Goal: Information Seeking & Learning: Learn about a topic

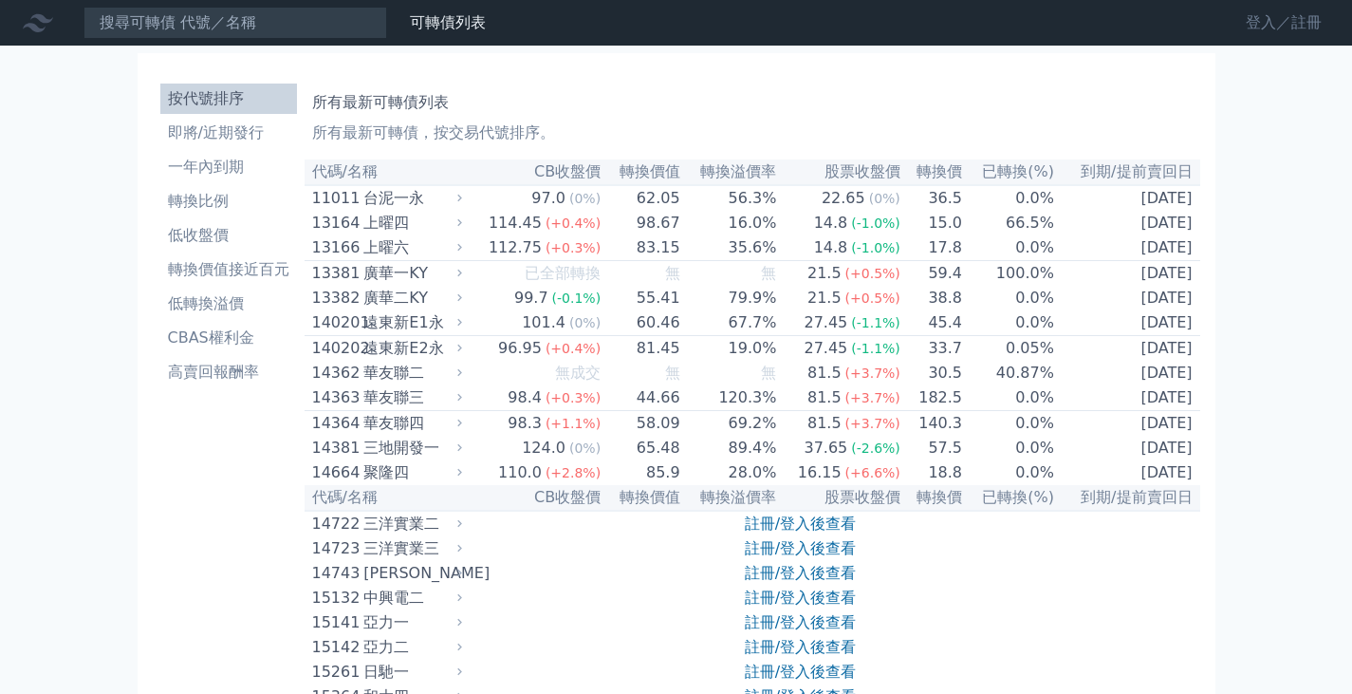
click at [1299, 27] on link "登入／註冊" at bounding box center [1284, 23] width 106 height 30
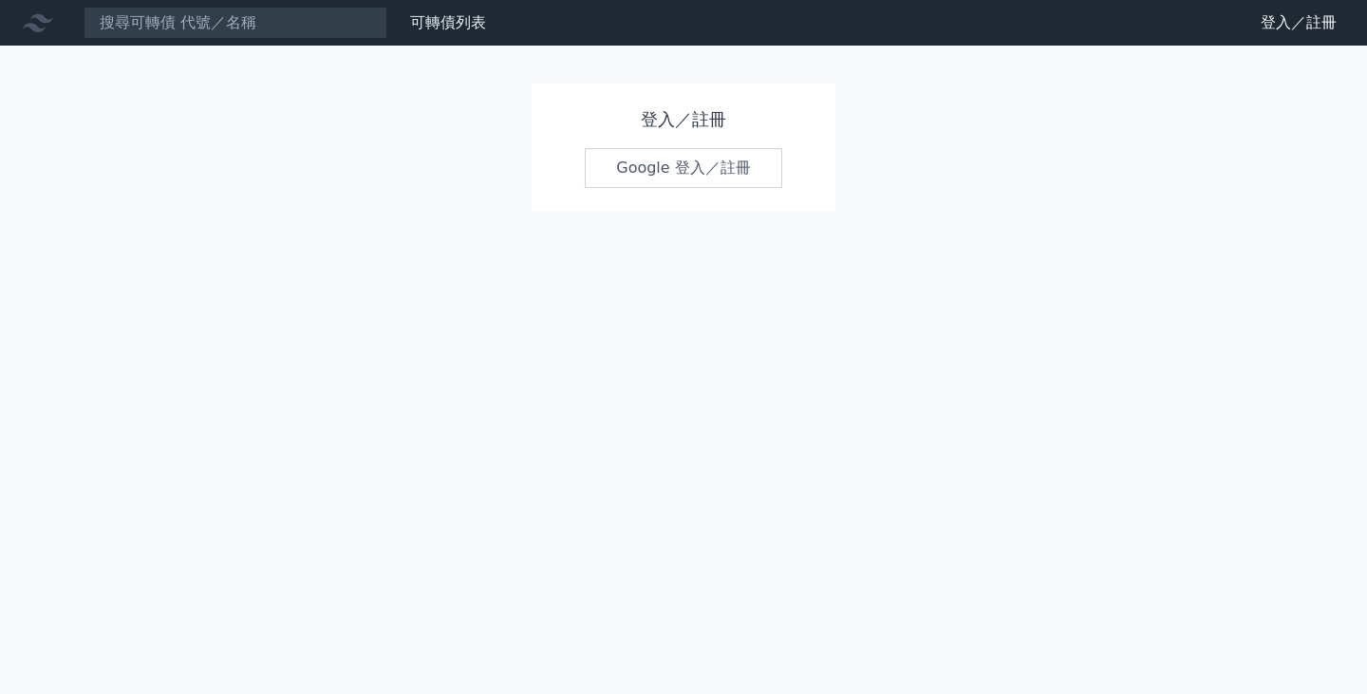
click at [647, 160] on link "Google 登入／註冊" at bounding box center [683, 168] width 197 height 40
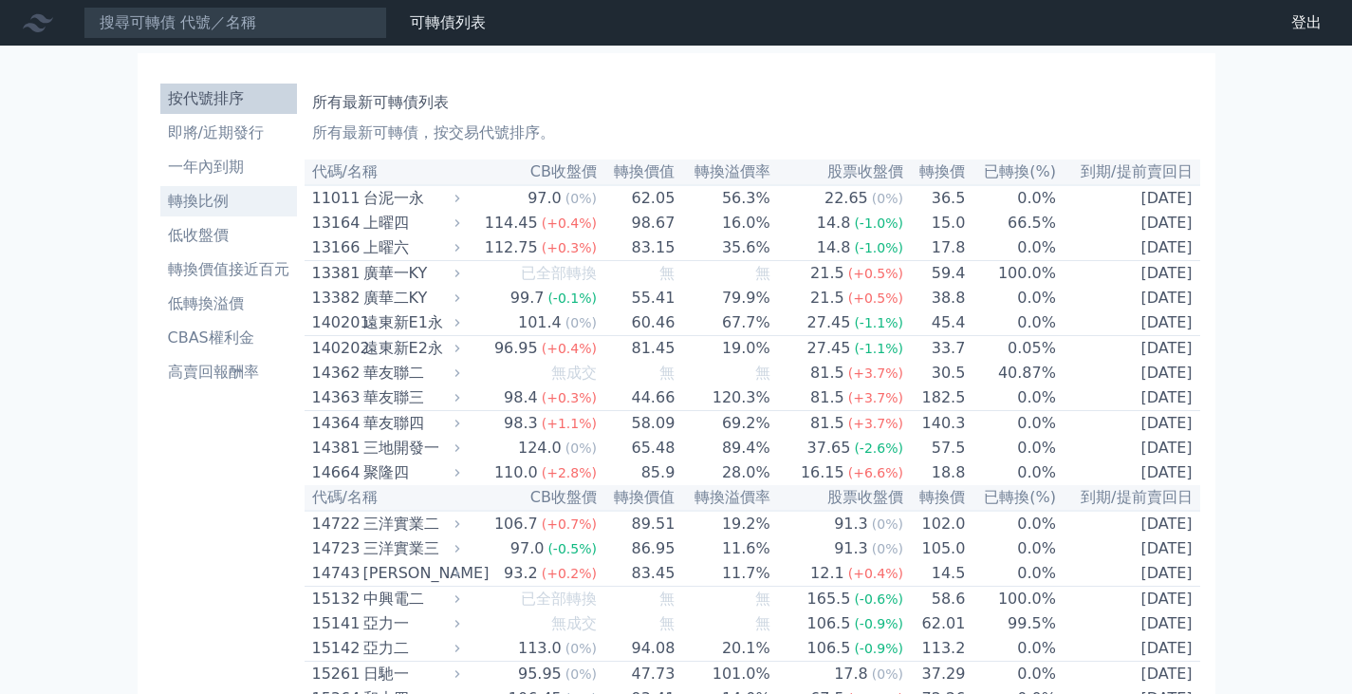
click at [249, 207] on li "轉換比例" at bounding box center [228, 201] width 137 height 23
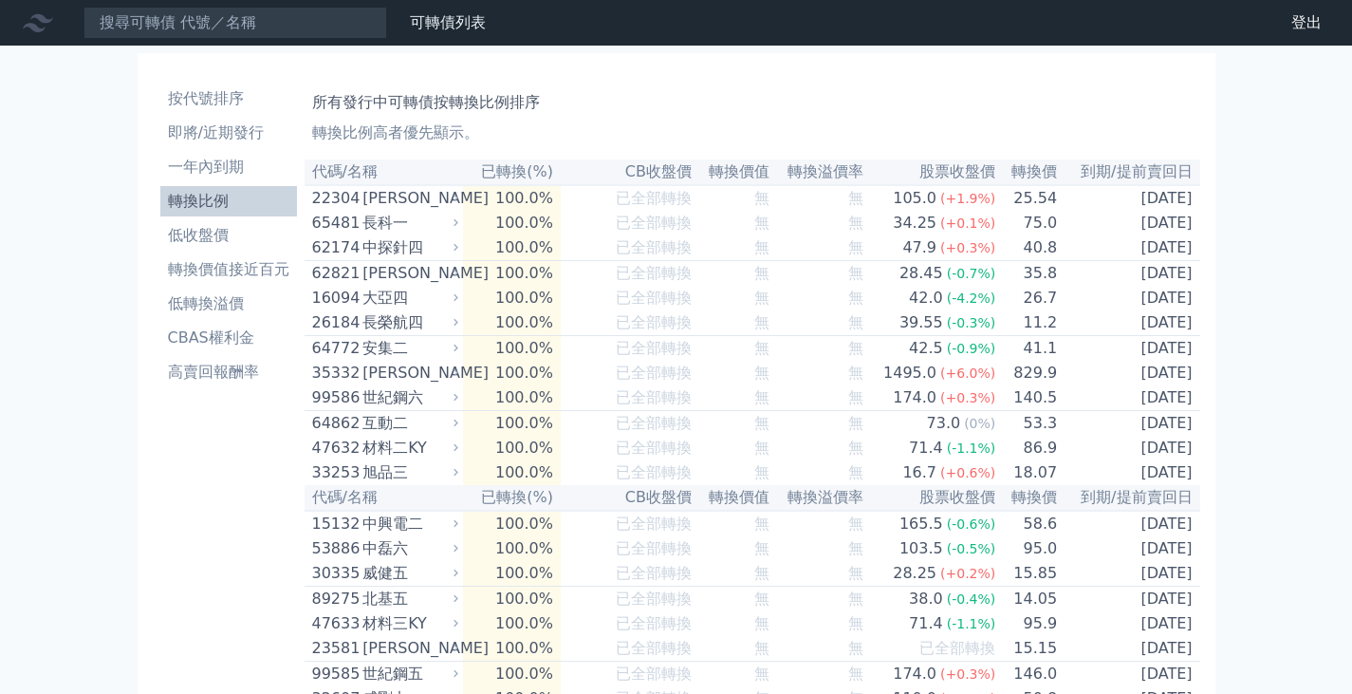
click at [1139, 179] on th "到期/提前賣回日" at bounding box center [1128, 172] width 141 height 26
click at [236, 241] on li "低收盤價" at bounding box center [228, 235] width 137 height 23
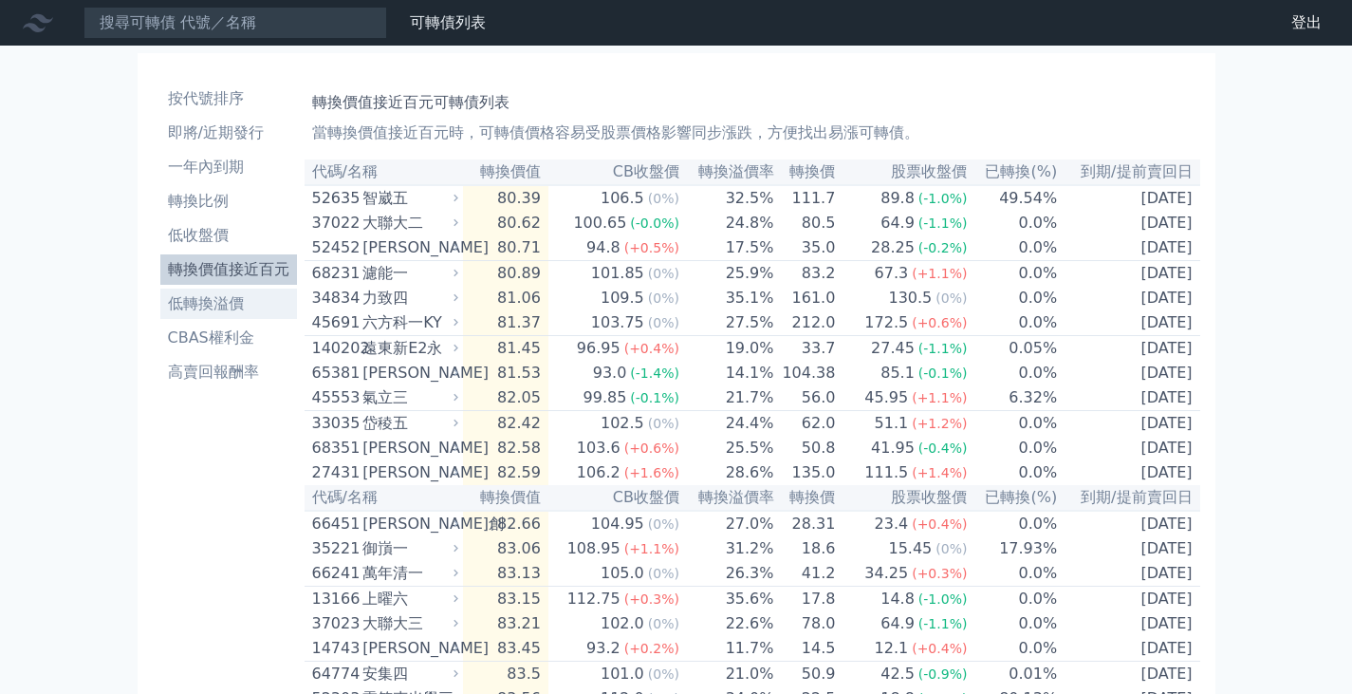
click at [236, 299] on li "低轉換溢價" at bounding box center [228, 303] width 137 height 23
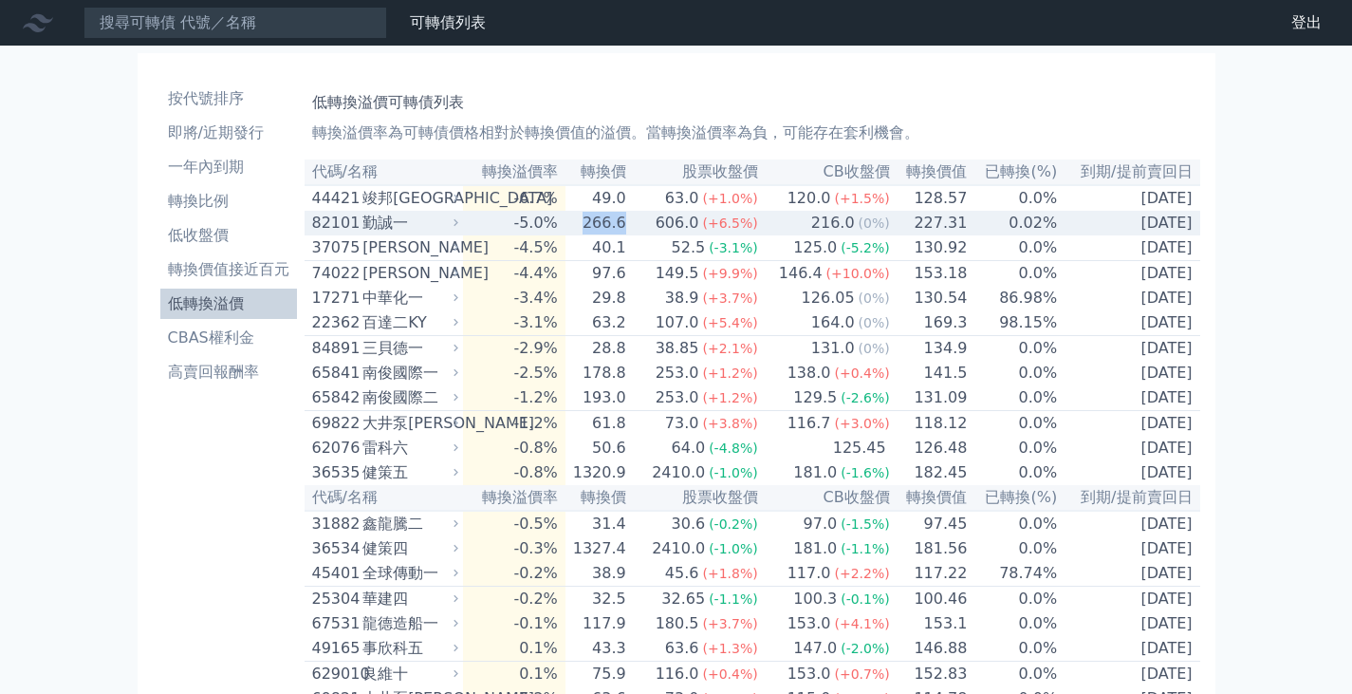
drag, startPoint x: 664, startPoint y: 228, endPoint x: 581, endPoint y: 226, distance: 83.5
click at [581, 226] on tr "82101 勤誠一 -5.0% 266.6 606.0 (+6.5%) 216.0 (0%) 227.31 0.02% [DATE]" at bounding box center [753, 223] width 896 height 25
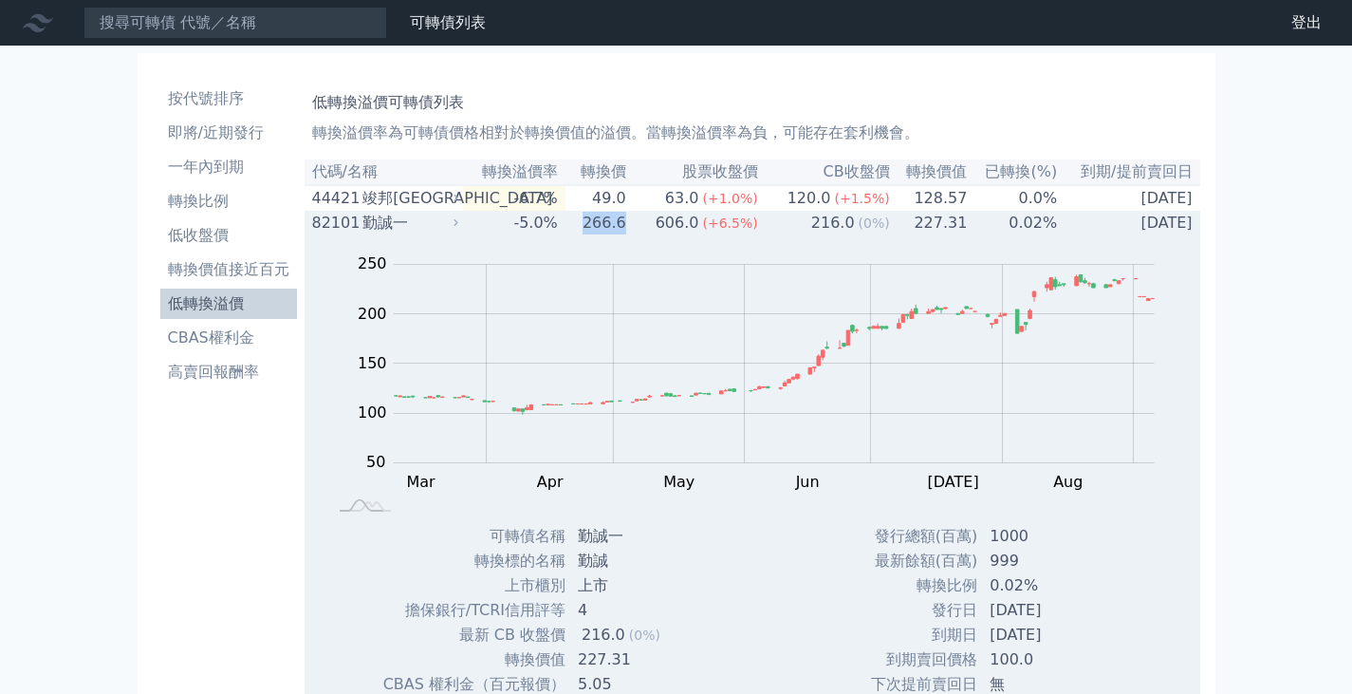
click at [612, 225] on td "266.6" at bounding box center [597, 223] width 62 height 25
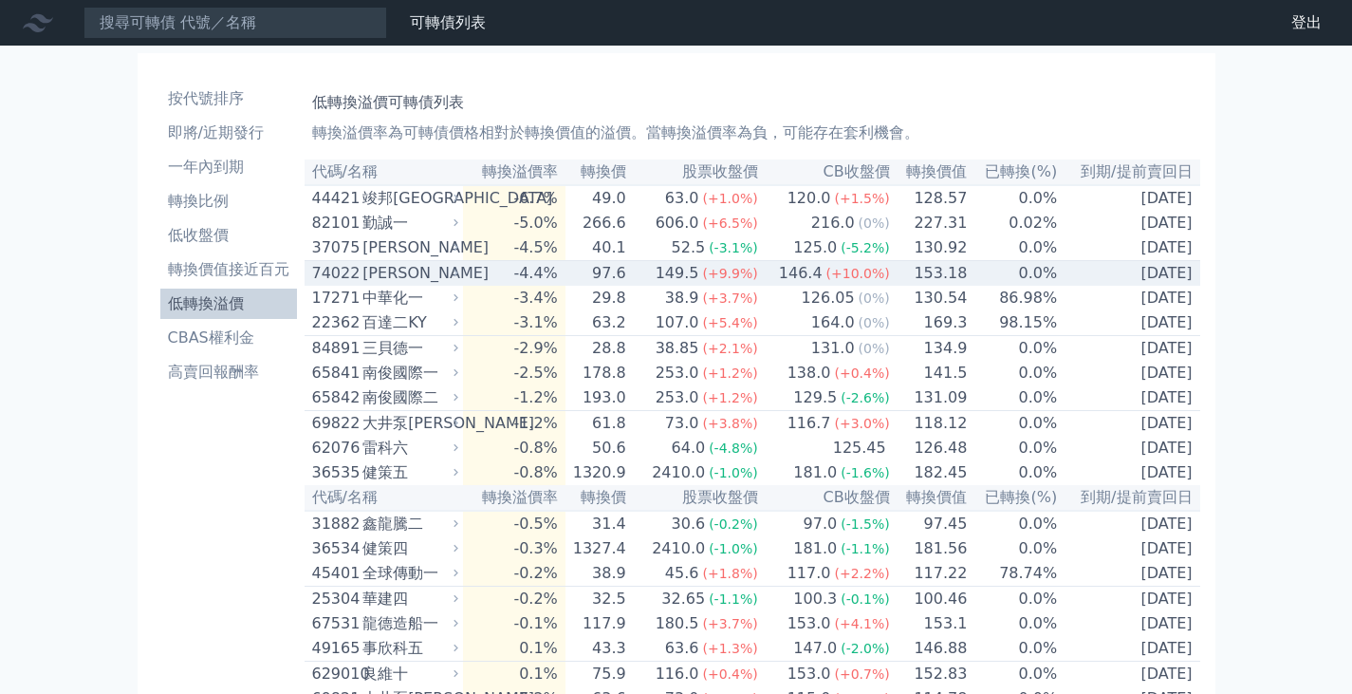
click at [726, 281] on span "(+9.9%)" at bounding box center [729, 273] width 55 height 15
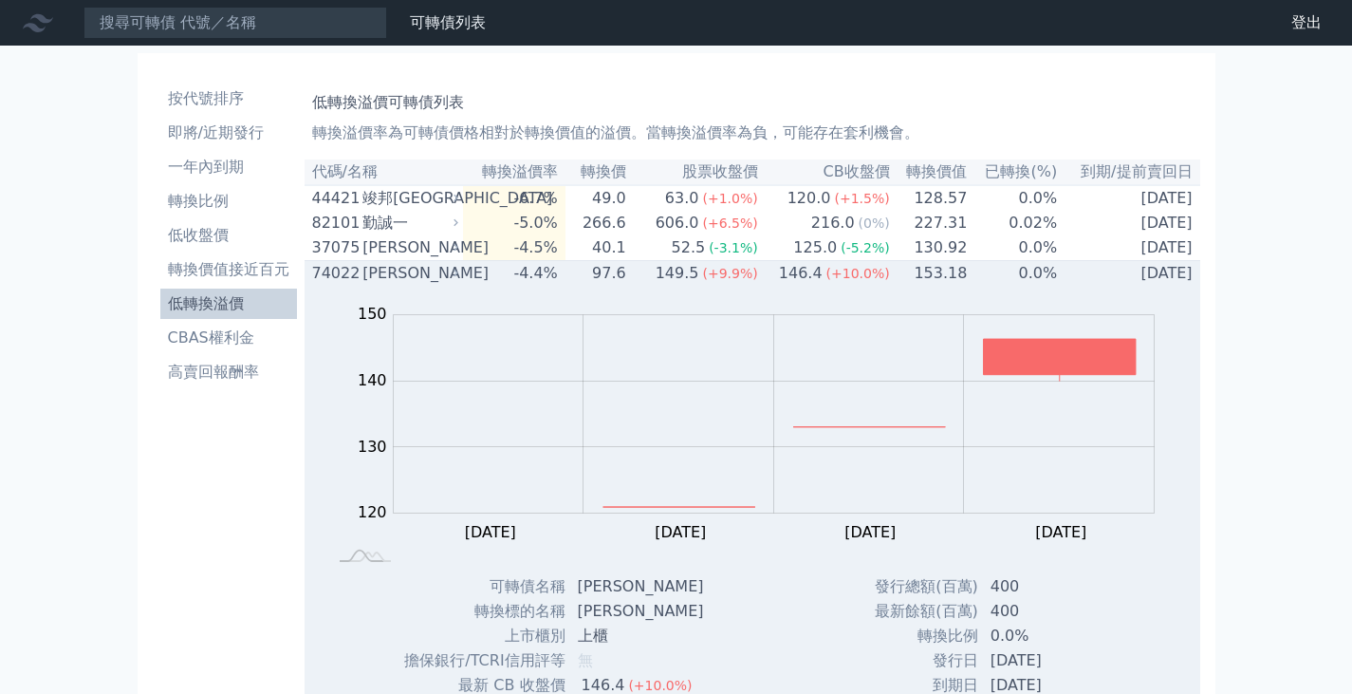
click at [727, 281] on span "(+9.9%)" at bounding box center [729, 273] width 55 height 15
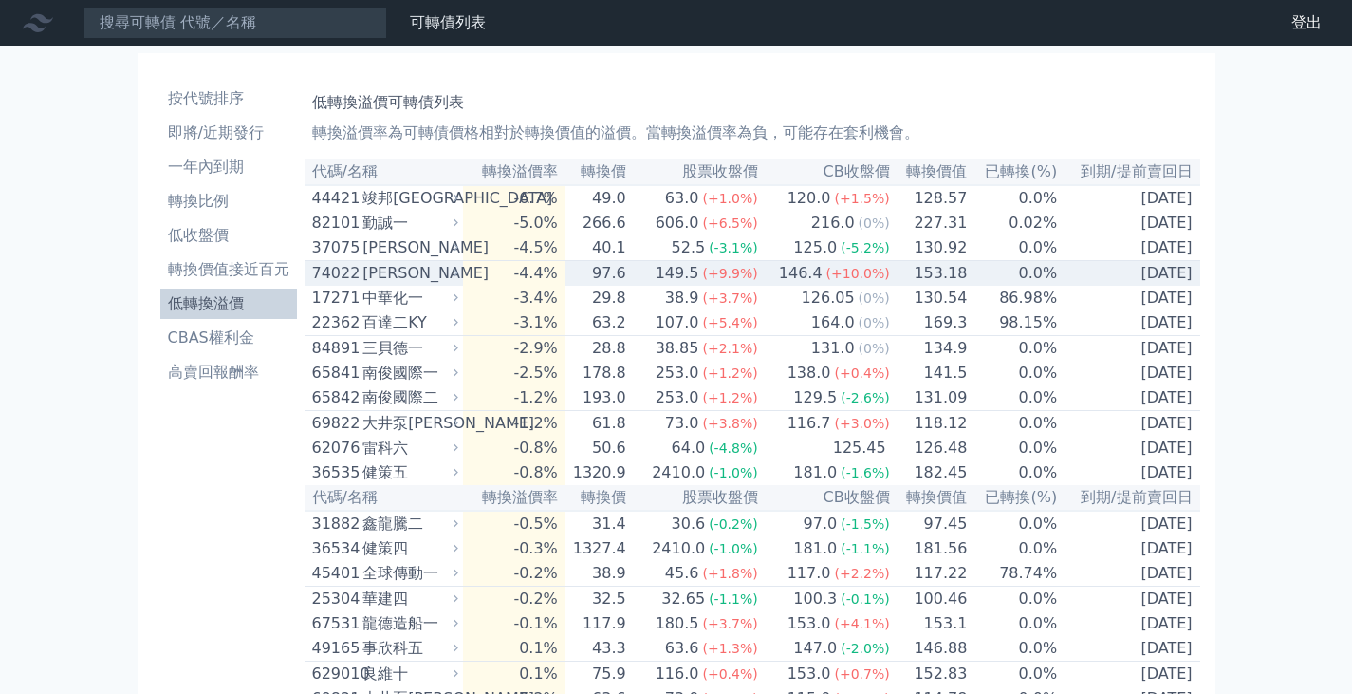
click at [627, 284] on td "97.6" at bounding box center [597, 274] width 62 height 26
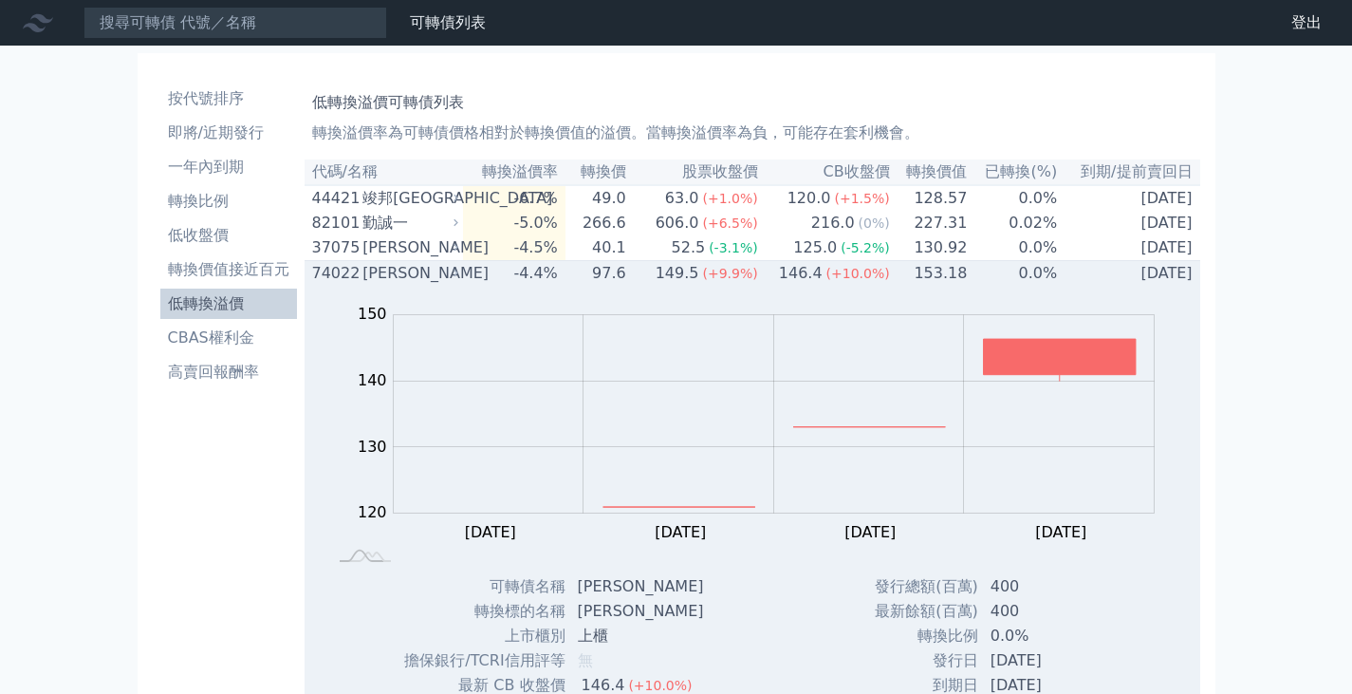
click at [627, 284] on td "97.6" at bounding box center [597, 274] width 62 height 26
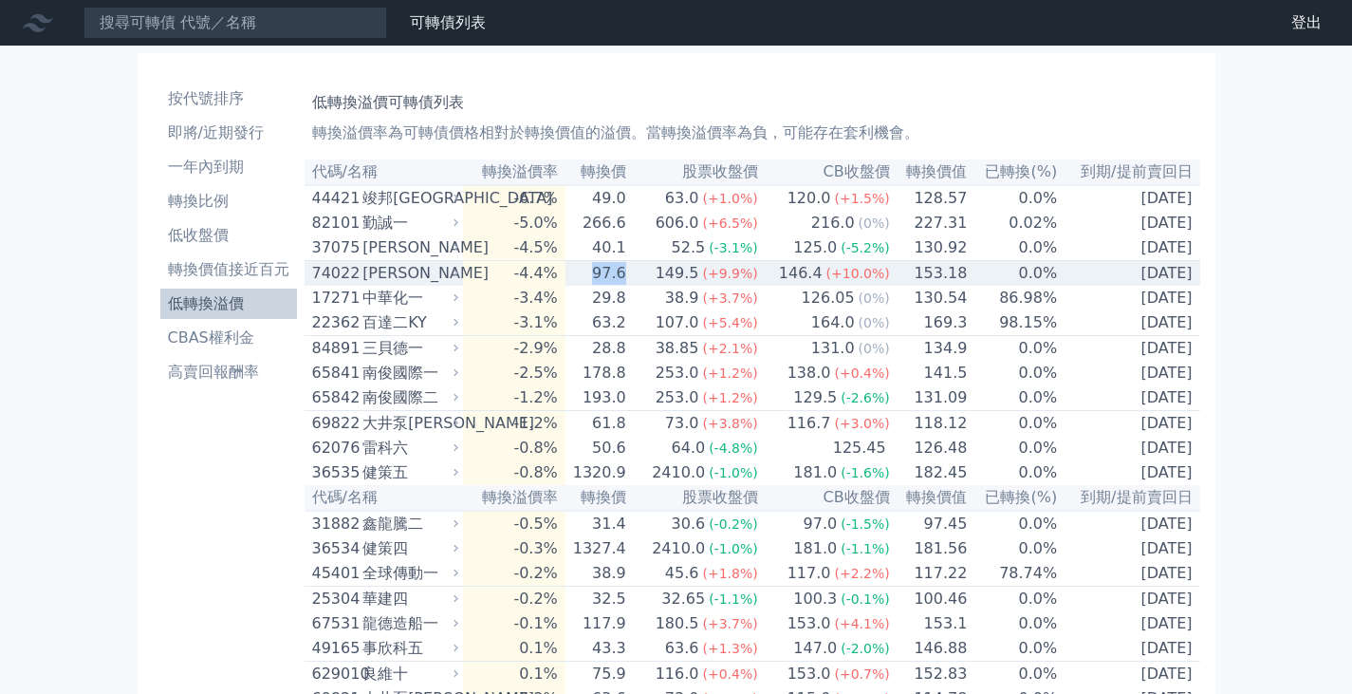
click at [627, 284] on td "97.6" at bounding box center [597, 274] width 62 height 26
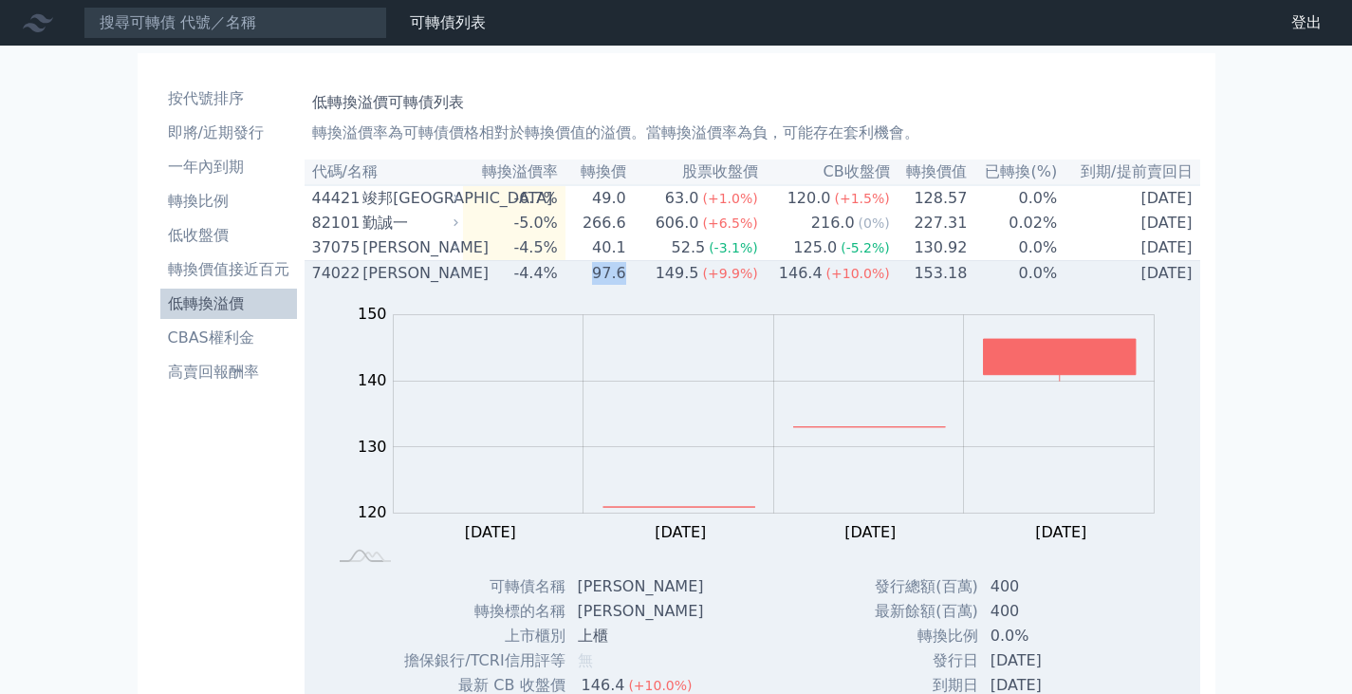
click at [627, 284] on td "97.6" at bounding box center [597, 274] width 62 height 26
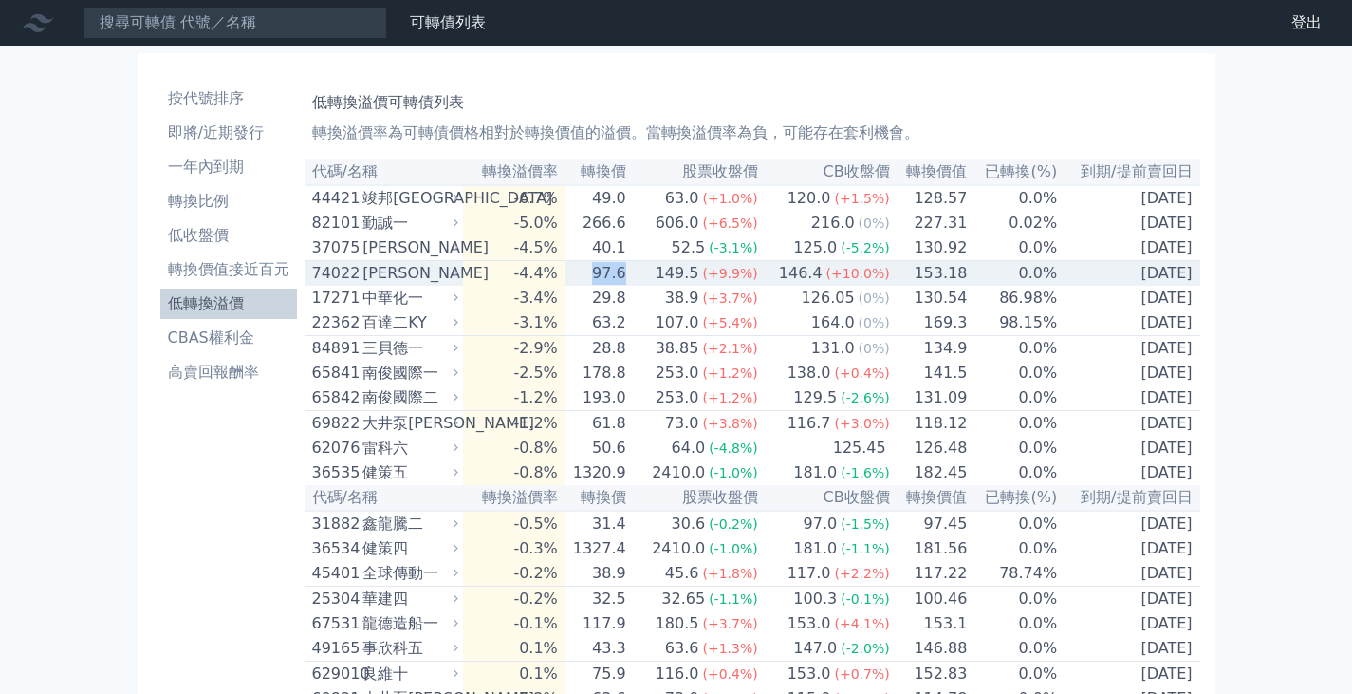
click at [627, 284] on td "97.6" at bounding box center [597, 274] width 62 height 26
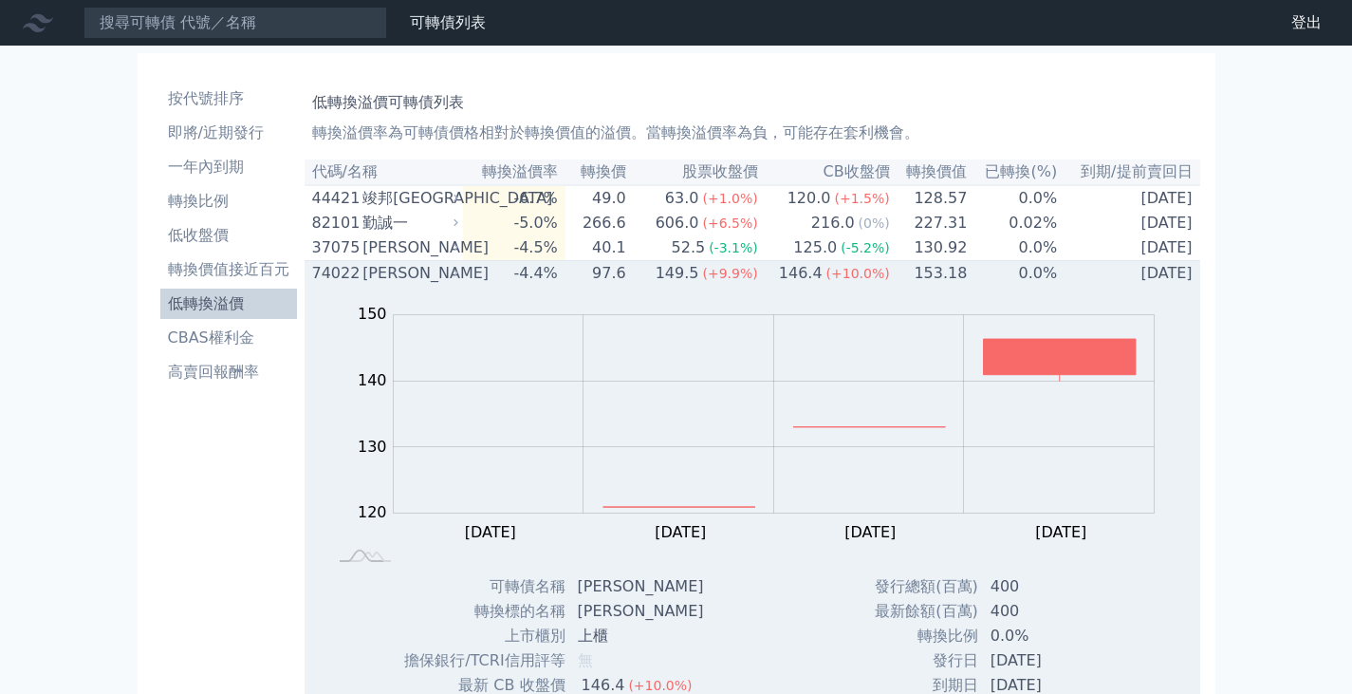
click at [680, 276] on div "149.5" at bounding box center [677, 273] width 51 height 23
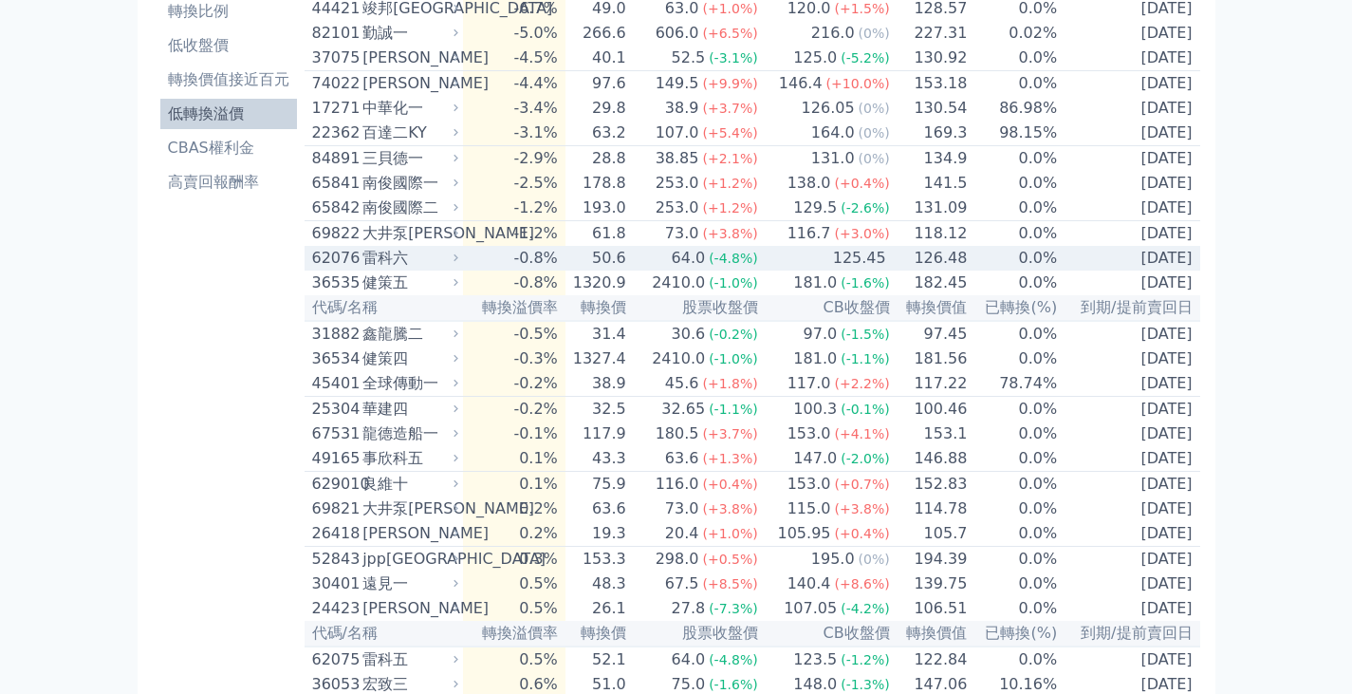
scroll to position [95, 0]
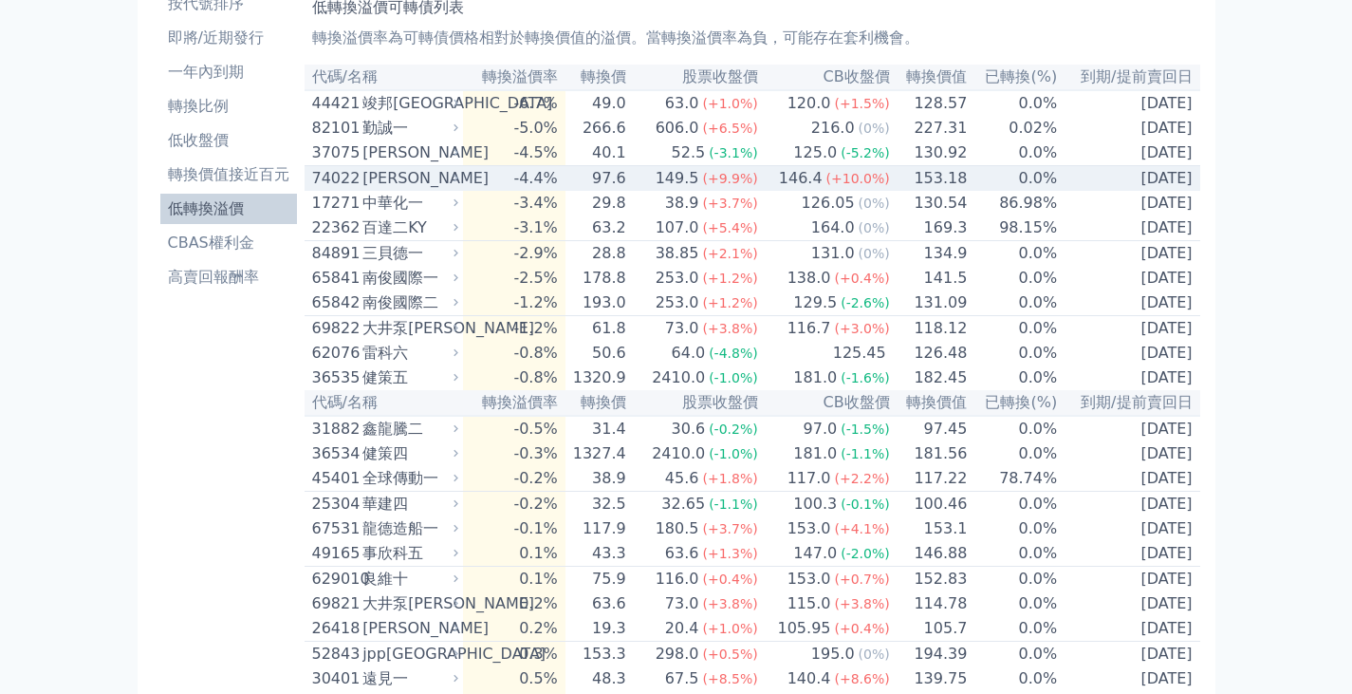
click at [660, 181] on td "149.5 (+9.9%)" at bounding box center [693, 179] width 132 height 26
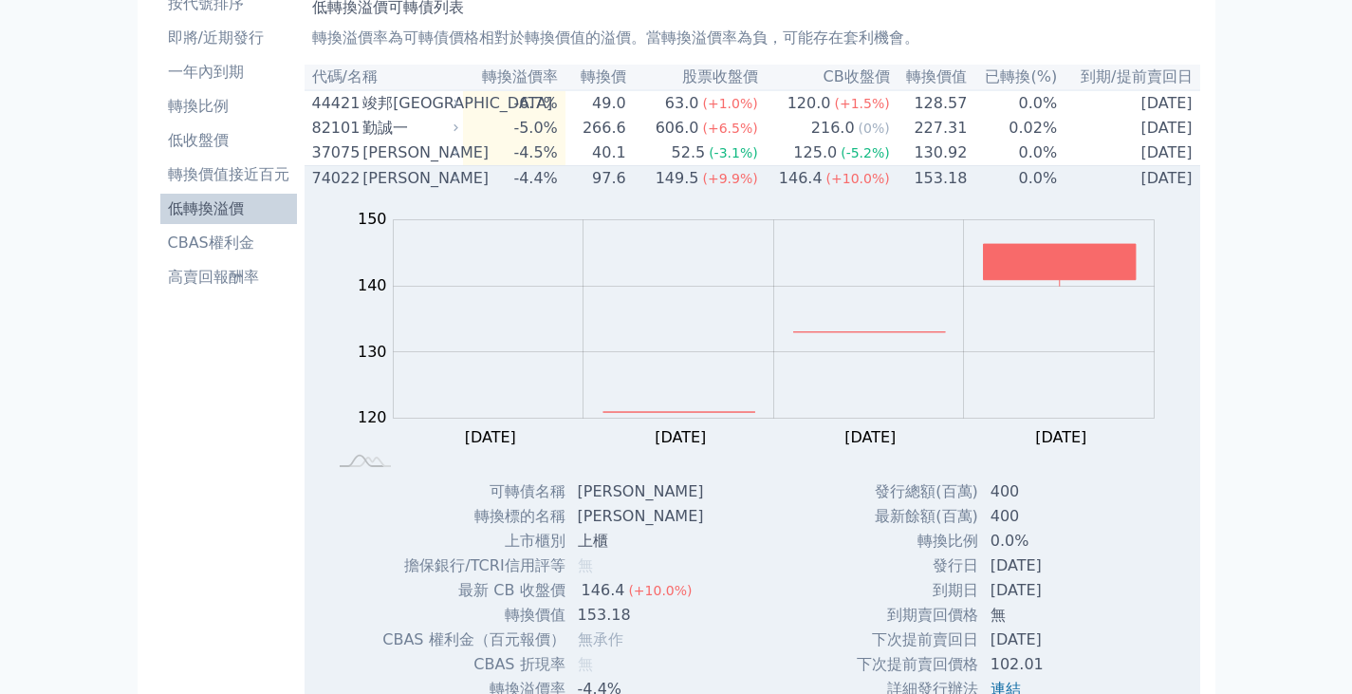
click at [660, 181] on td "149.5 (+9.9%)" at bounding box center [693, 179] width 132 height 26
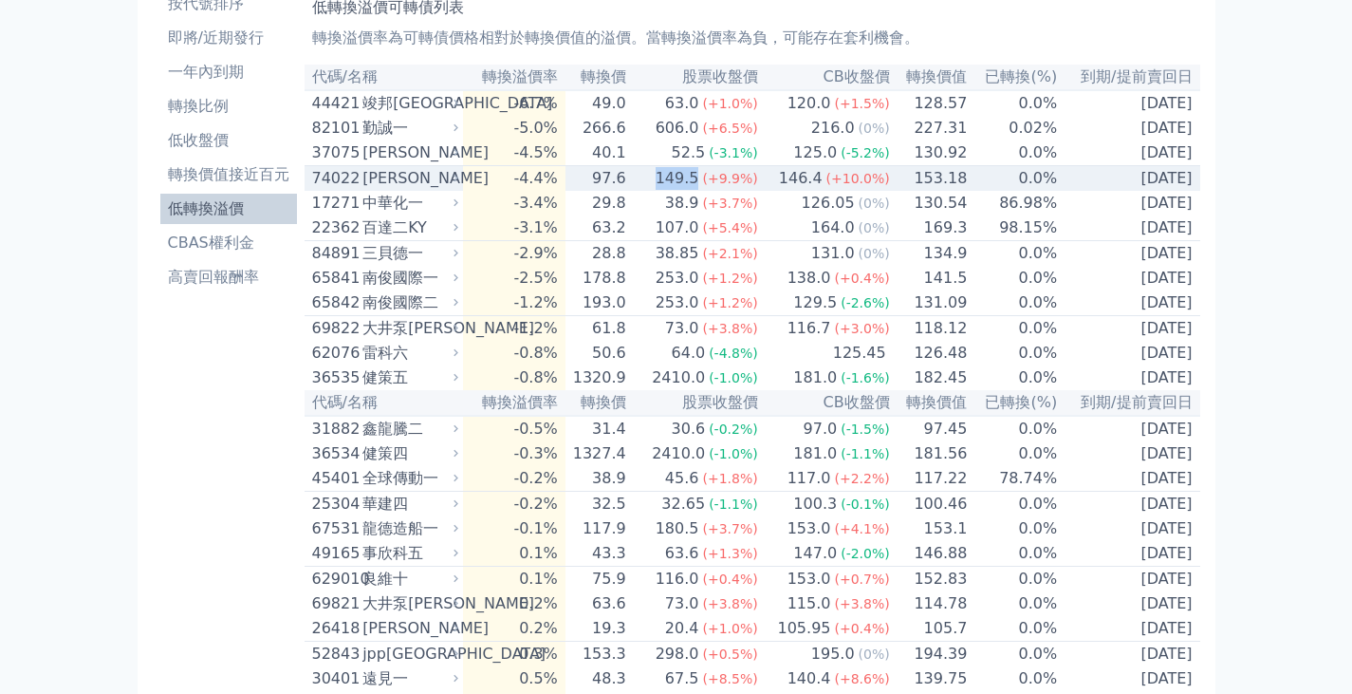
click at [660, 181] on td "149.5 (+9.9%)" at bounding box center [693, 179] width 132 height 26
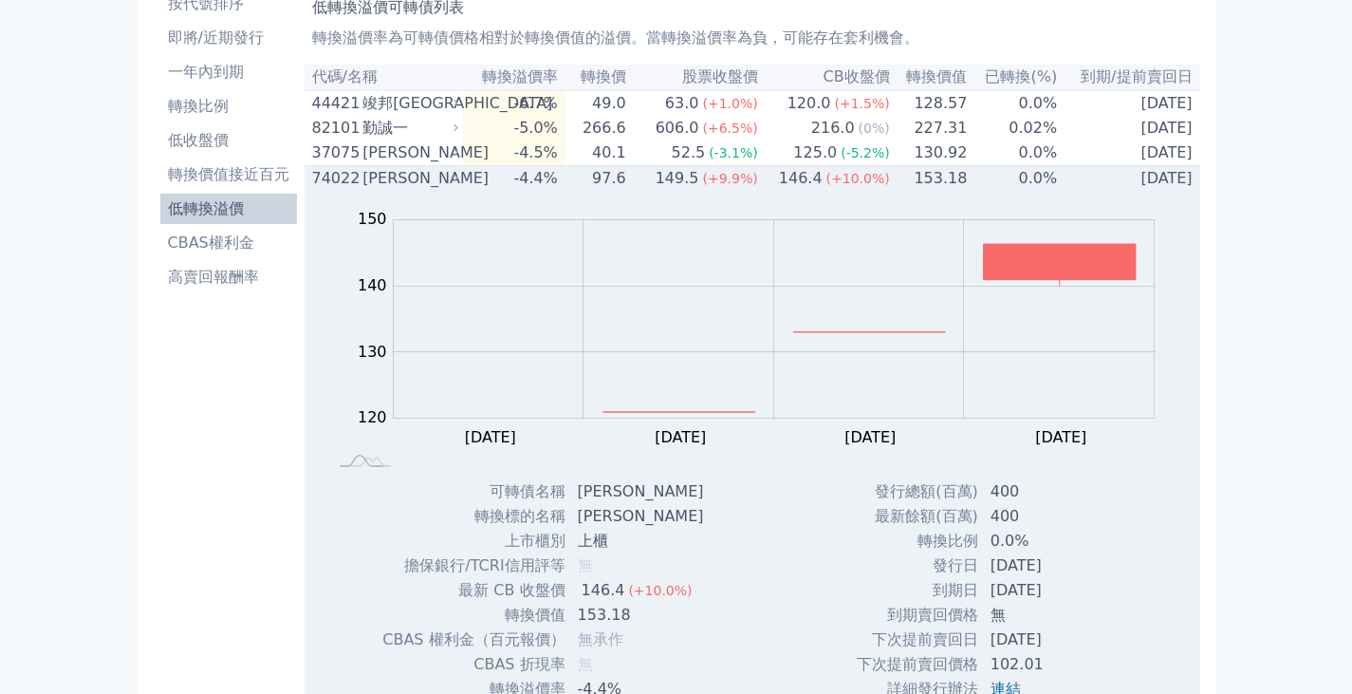
click at [660, 181] on td "149.5 (+9.9%)" at bounding box center [693, 179] width 132 height 26
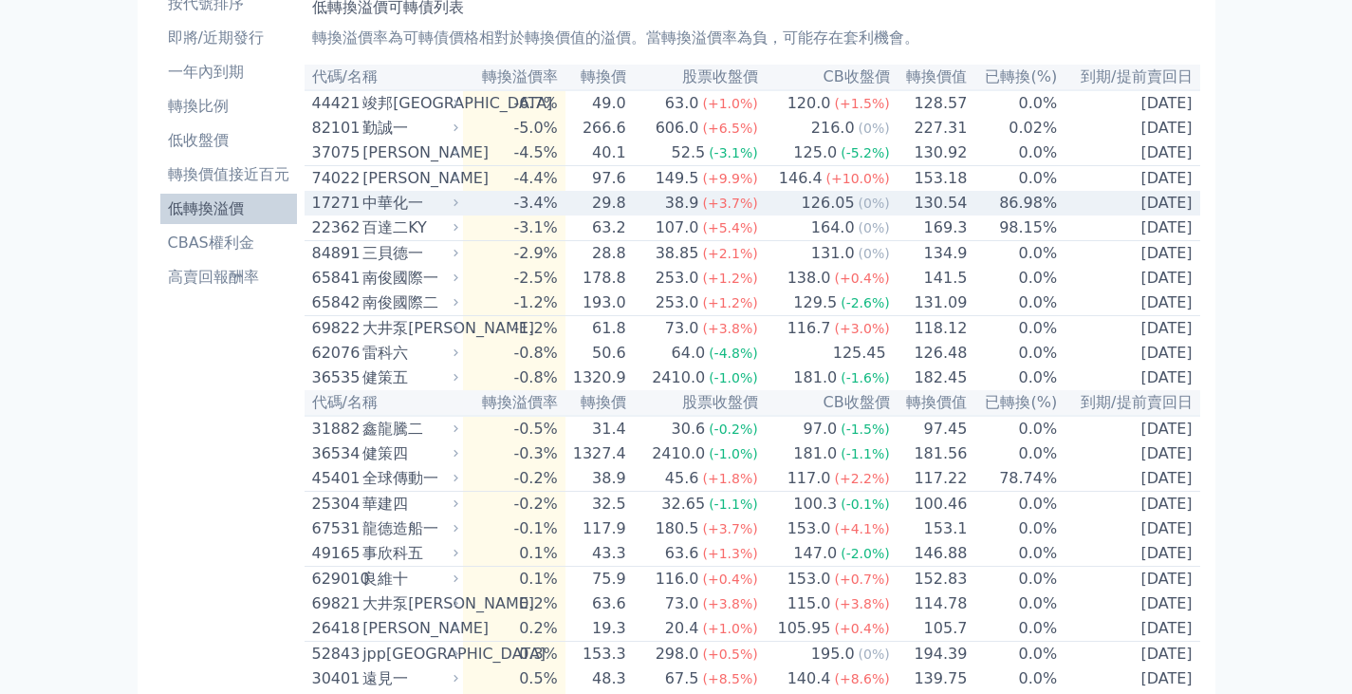
click at [660, 211] on td "38.9 (+3.7%)" at bounding box center [693, 203] width 132 height 25
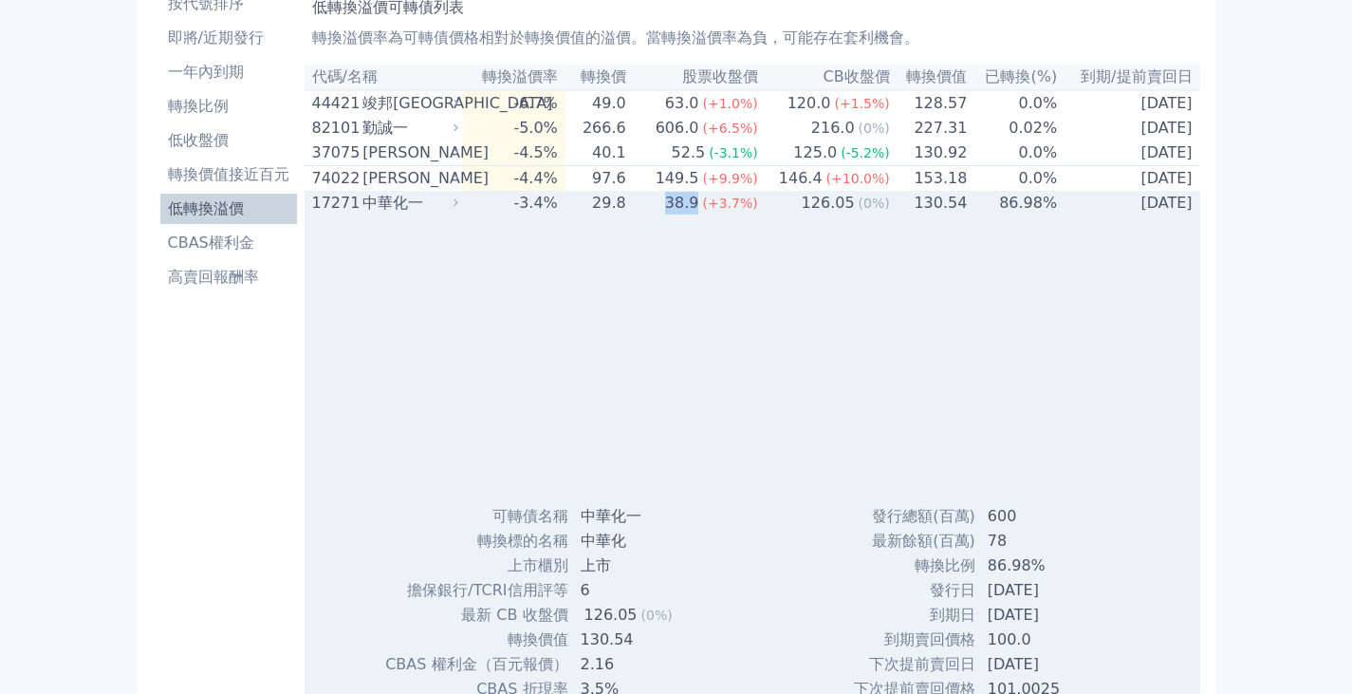
click at [660, 211] on td "38.9 (+3.7%)" at bounding box center [693, 203] width 132 height 25
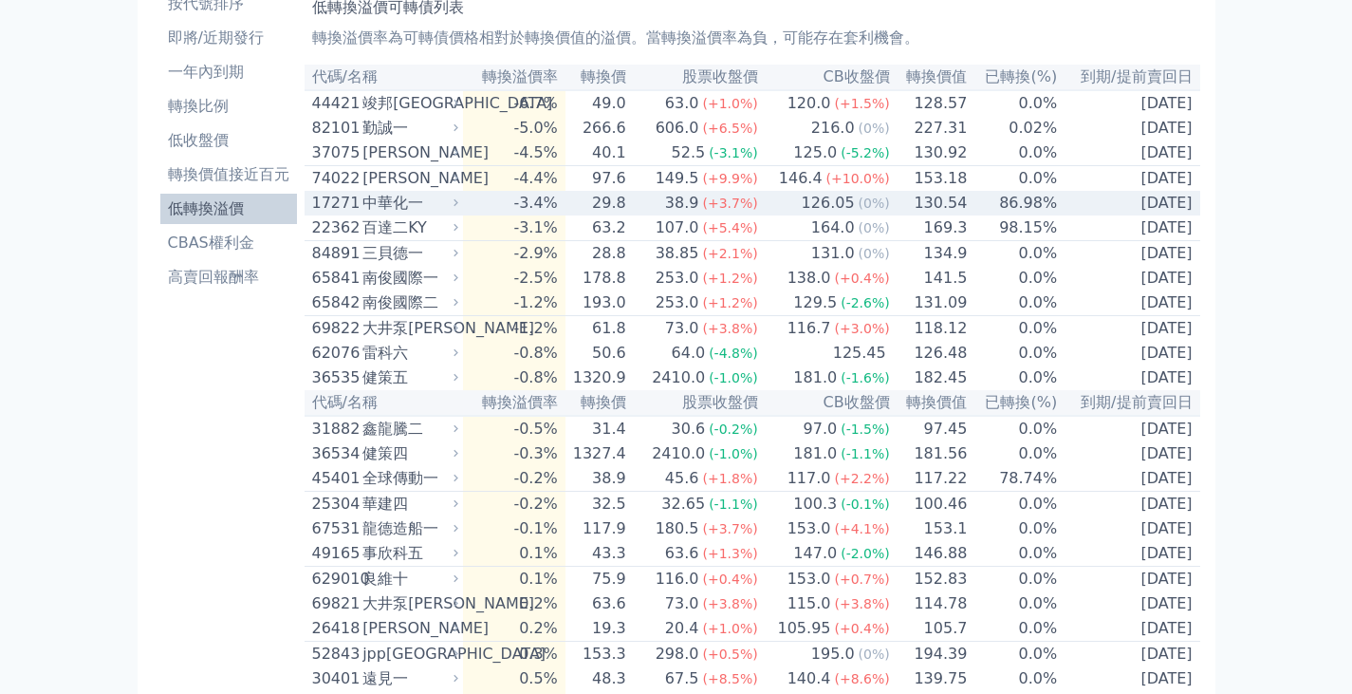
click at [780, 215] on td "126.05 (0%)" at bounding box center [825, 203] width 132 height 25
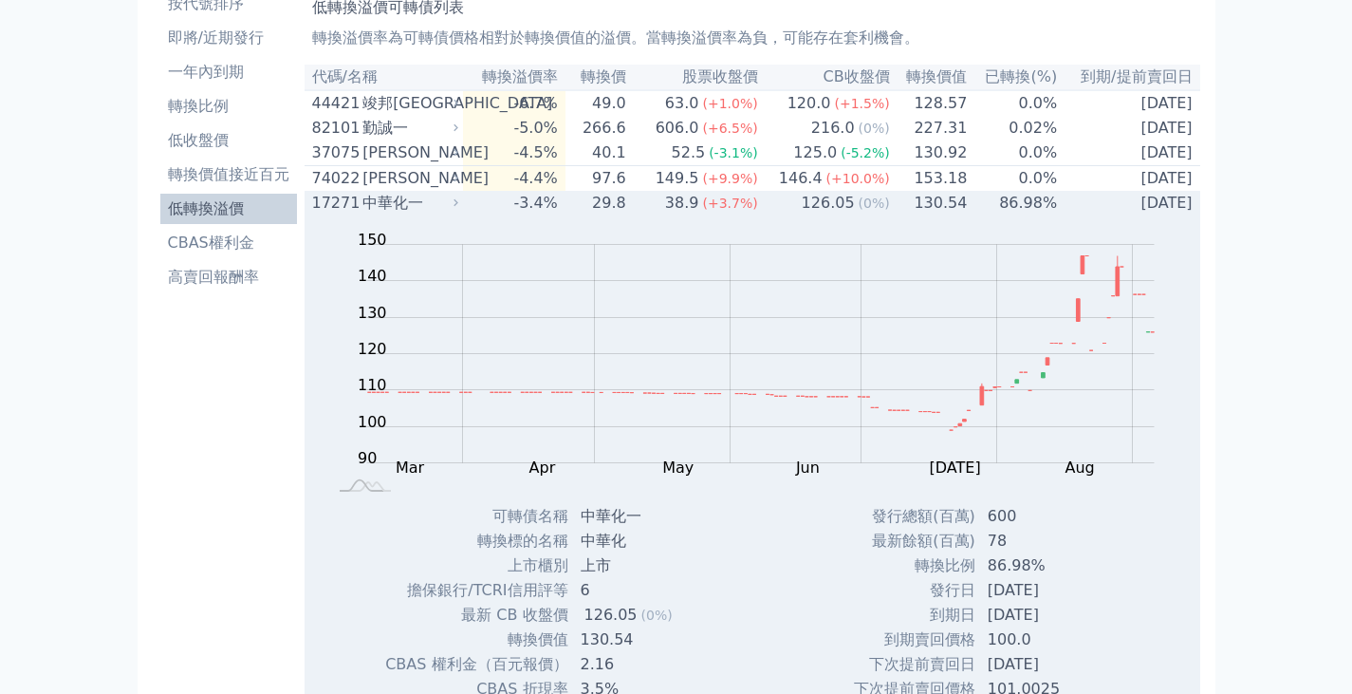
click at [780, 215] on td "126.05 (0%)" at bounding box center [825, 203] width 132 height 25
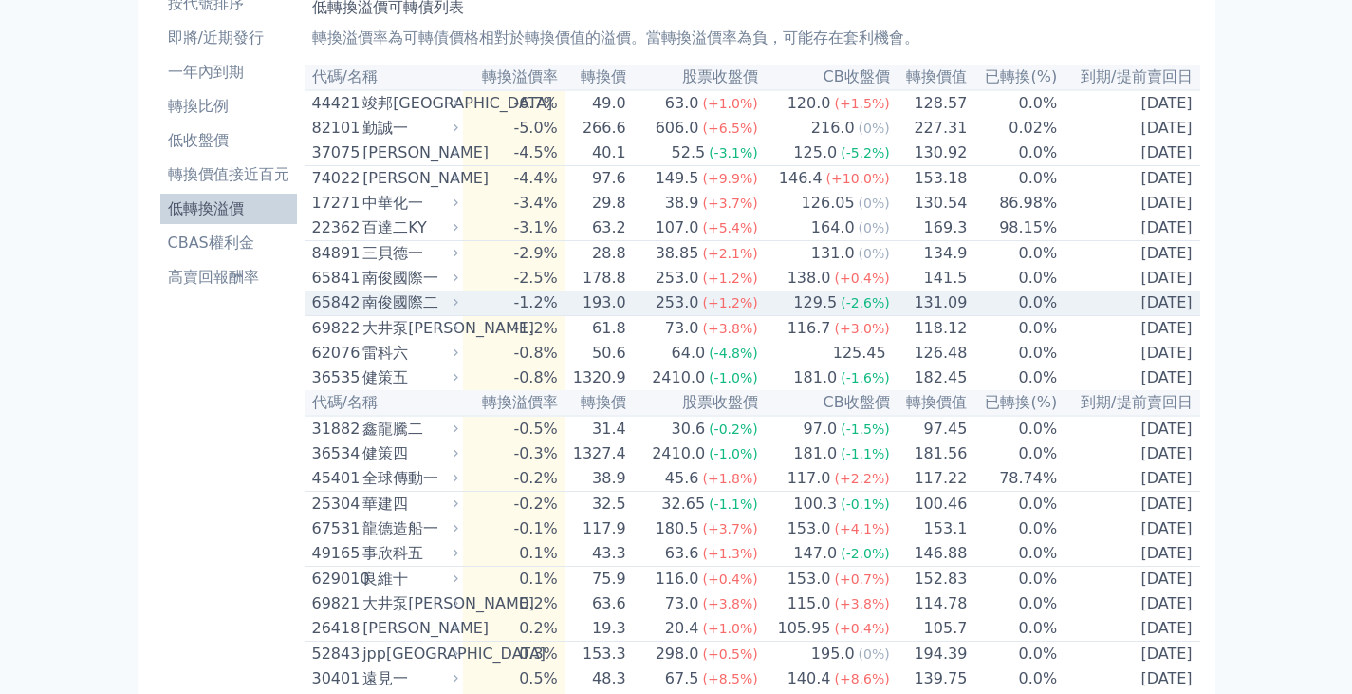
click at [671, 314] on div "253.0" at bounding box center [677, 302] width 51 height 23
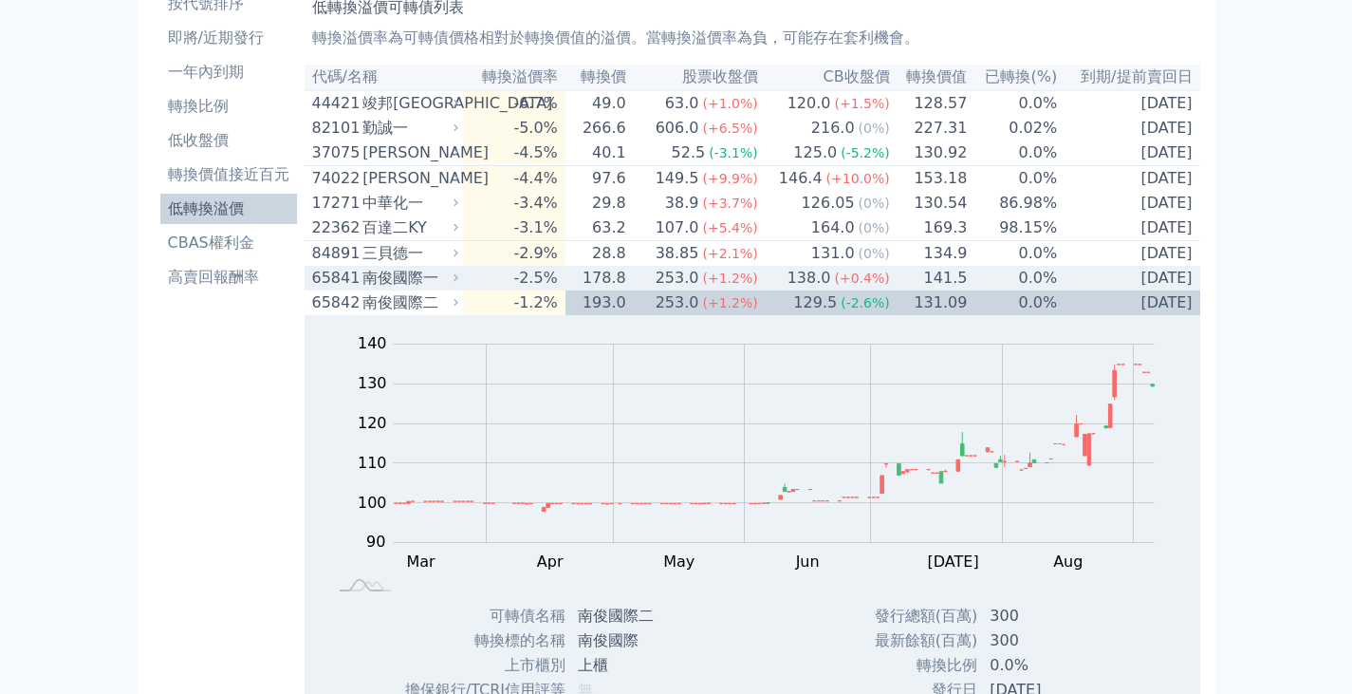
click at [681, 284] on div "253.0" at bounding box center [677, 278] width 51 height 23
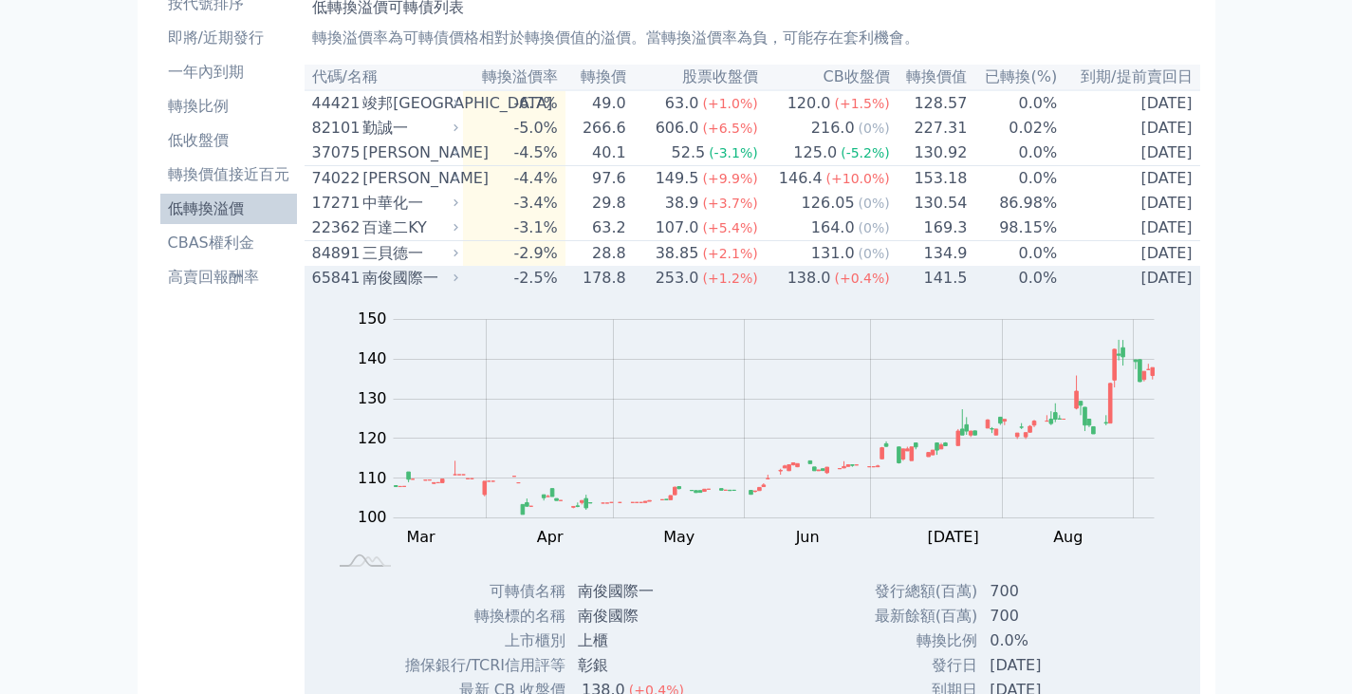
click at [681, 284] on div "253.0" at bounding box center [677, 278] width 51 height 23
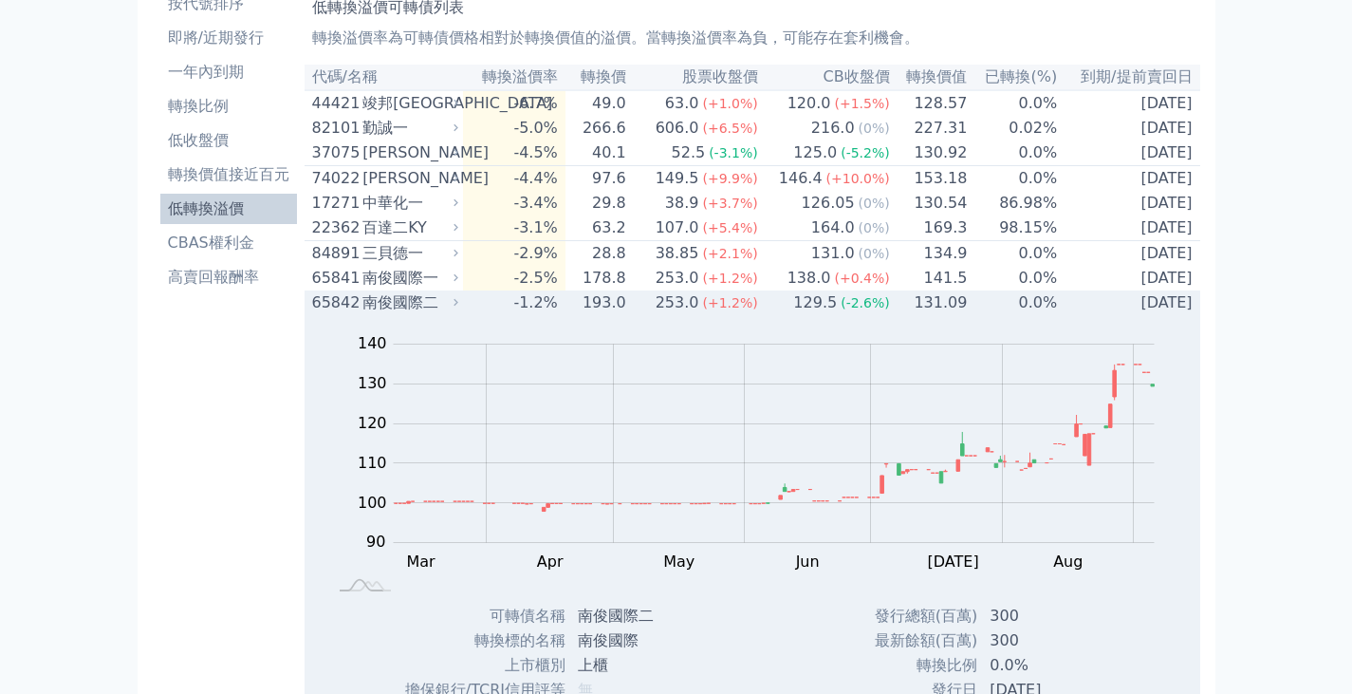
click at [698, 314] on div "253.0" at bounding box center [677, 302] width 51 height 23
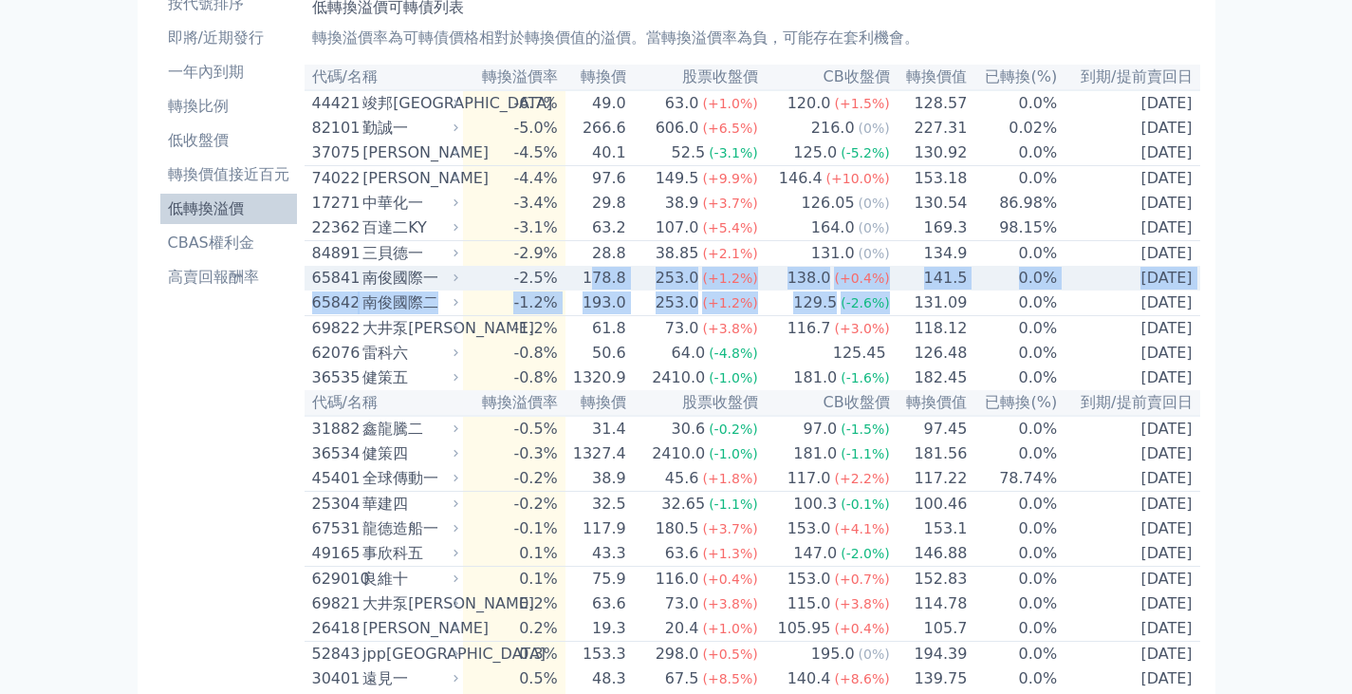
drag, startPoint x: 892, startPoint y: 315, endPoint x: 610, endPoint y: 298, distance: 282.4
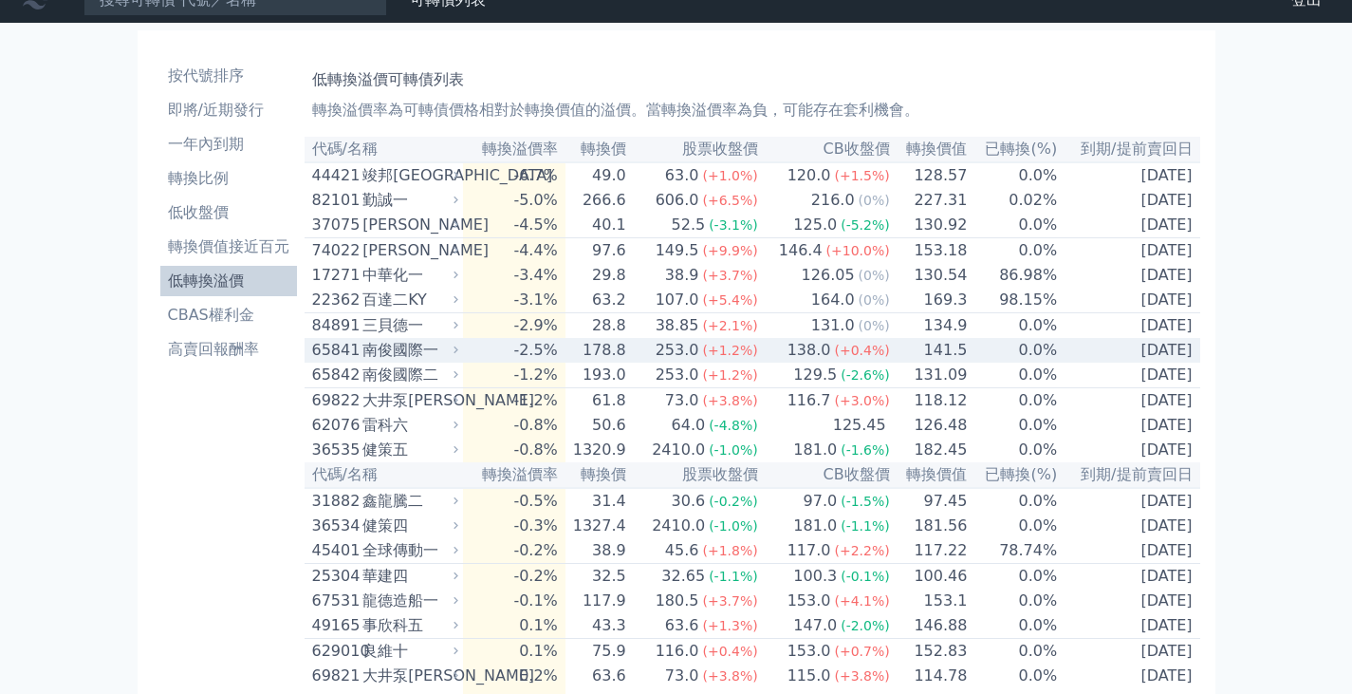
scroll to position [0, 0]
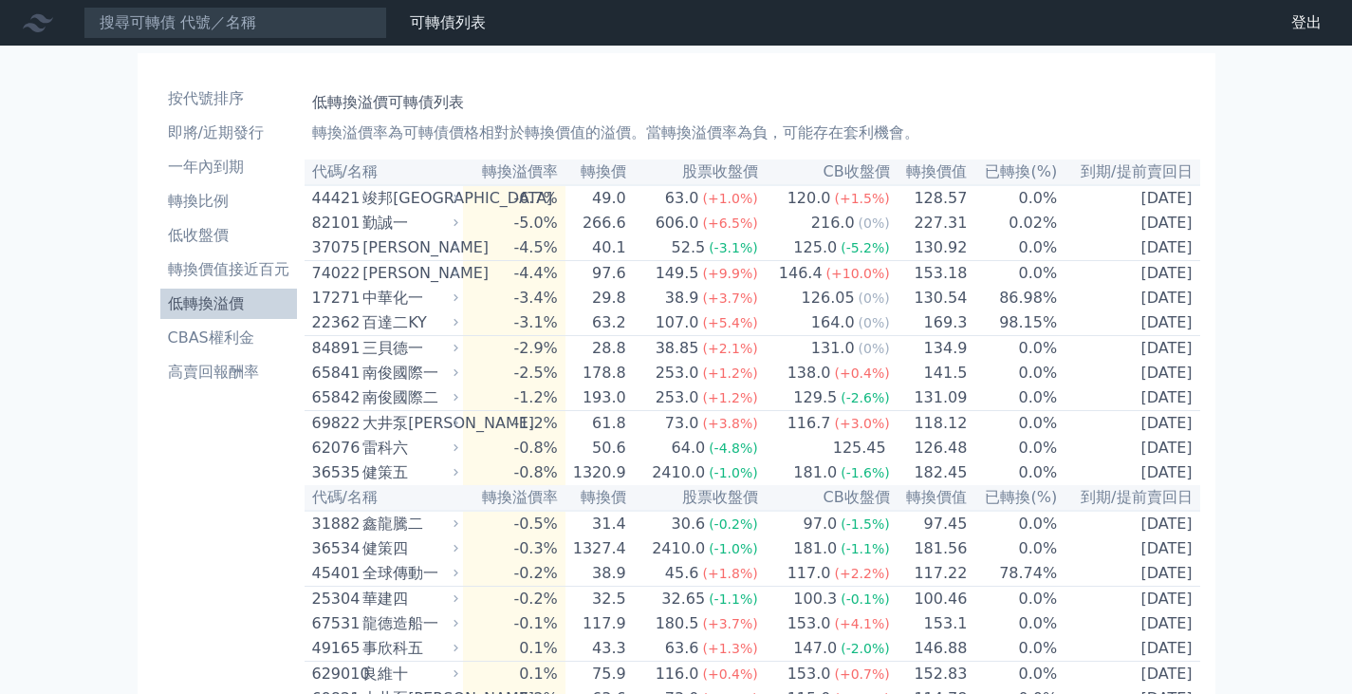
click at [30, 28] on icon at bounding box center [38, 23] width 30 height 18
click at [238, 19] on input at bounding box center [236, 23] width 304 height 32
click at [1143, 161] on th "到期/提前賣回日" at bounding box center [1128, 172] width 141 height 26
click at [0, 0] on link "財務數據" at bounding box center [0, 0] width 0 height 0
